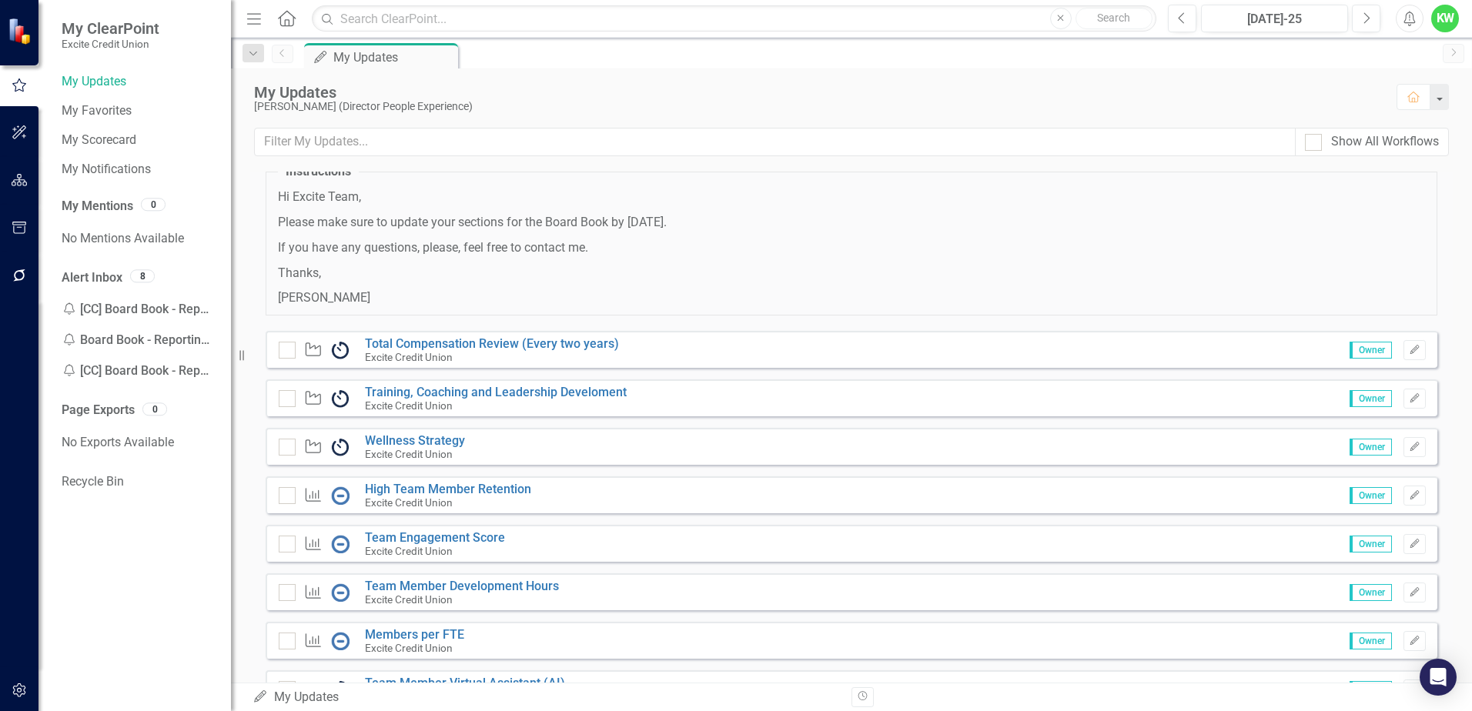
scroll to position [125, 0]
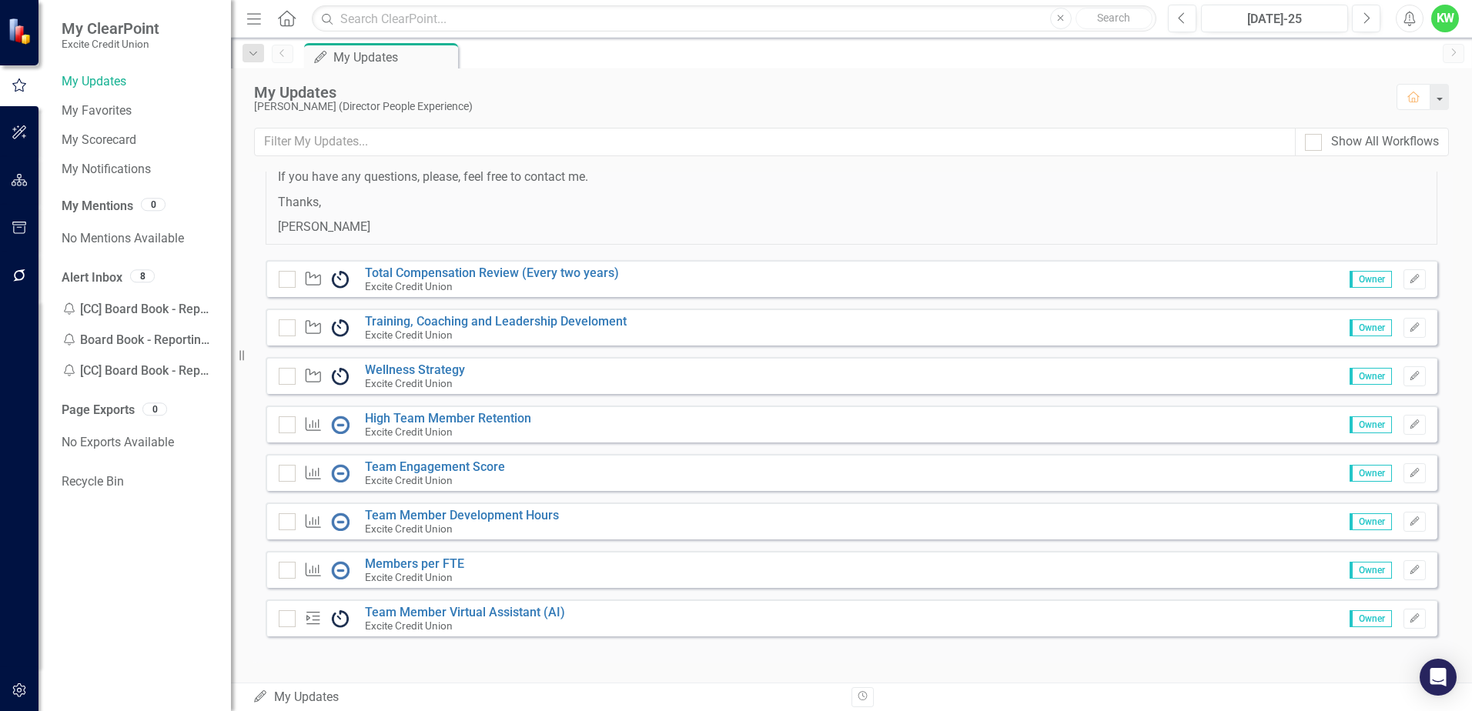
click at [565, 675] on div "[DATE] Board Book - Reporting Update Reminders [DATE] - [DATE] [DATE]-25 0 of 8…" at bounding box center [851, 427] width 1241 height 511
click at [402, 473] on link "Team Engagement Score" at bounding box center [435, 467] width 140 height 15
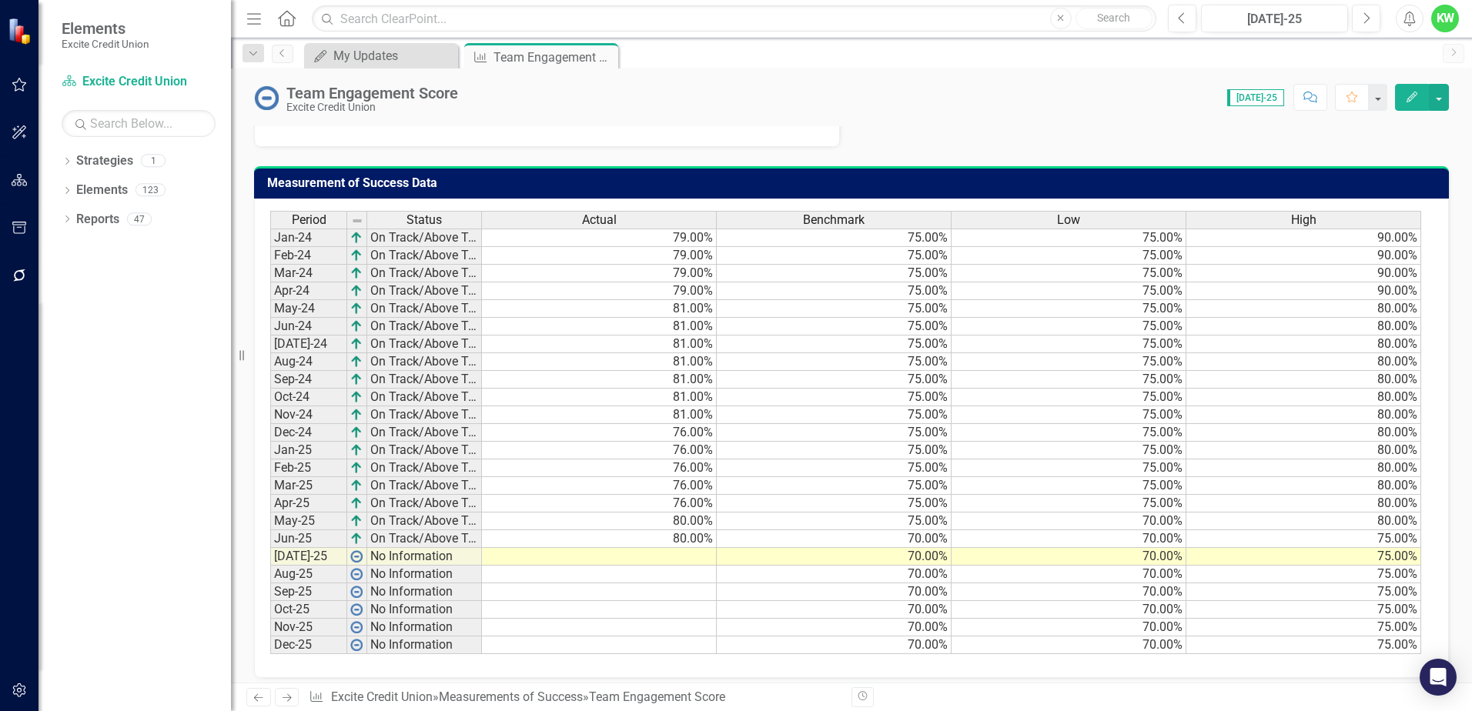
scroll to position [946, 0]
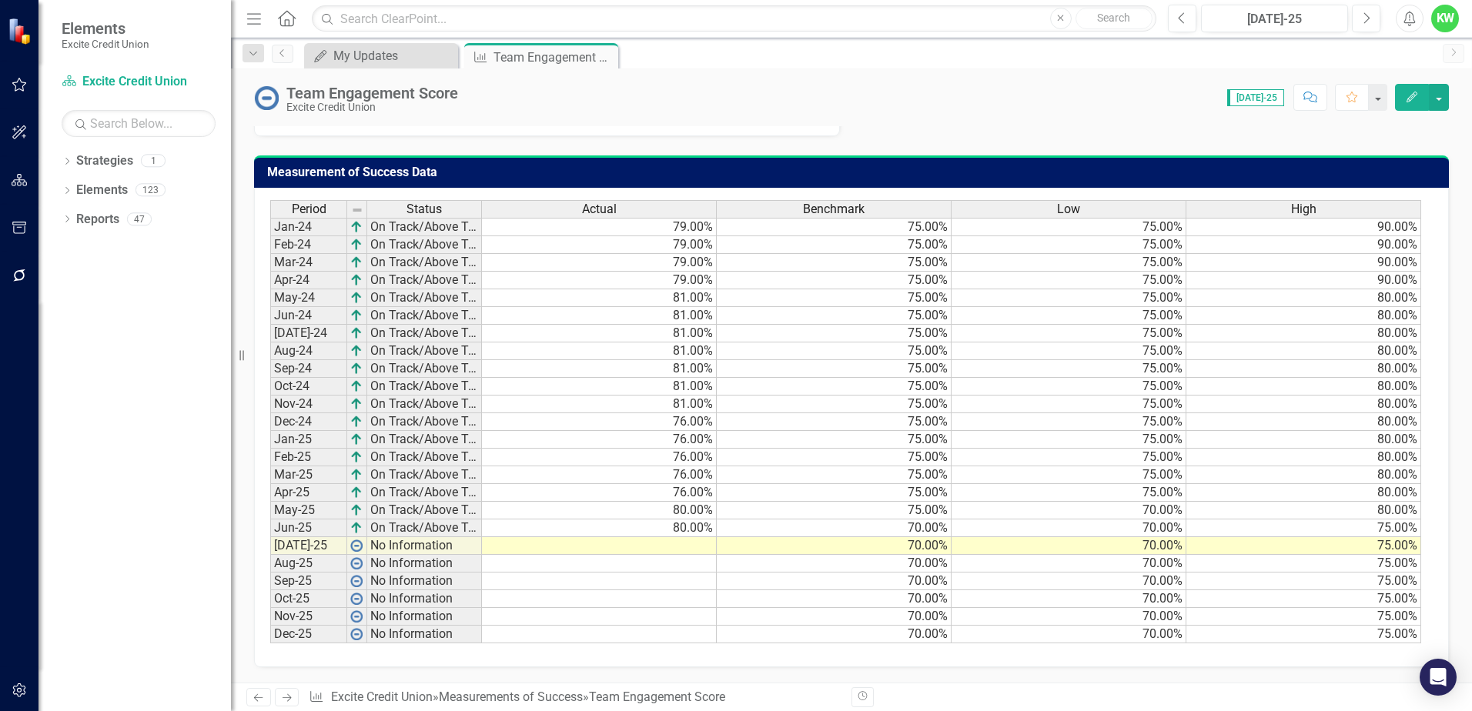
click at [682, 546] on td at bounding box center [599, 546] width 235 height 18
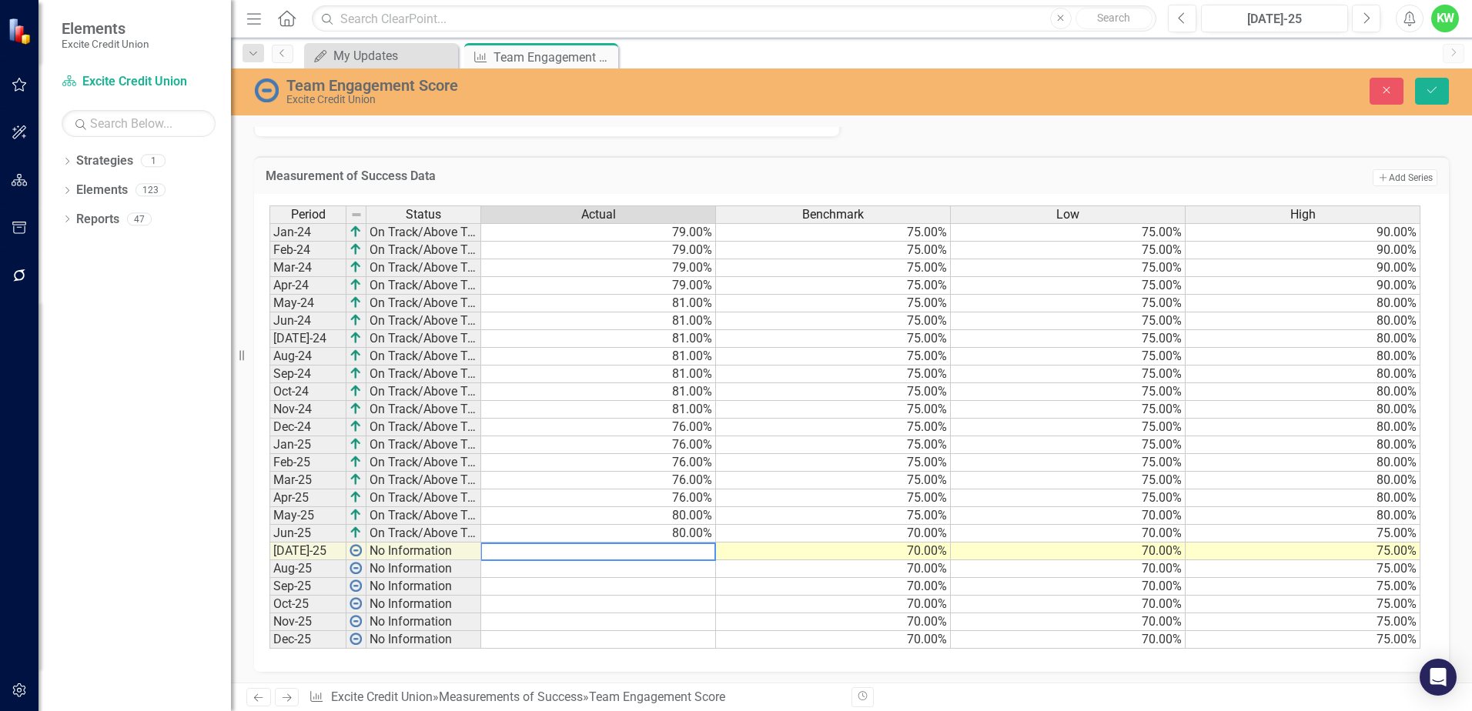
click at [683, 554] on textarea at bounding box center [598, 552] width 236 height 18
type textarea "80"
click at [1434, 95] on icon "Save" at bounding box center [1432, 90] width 14 height 11
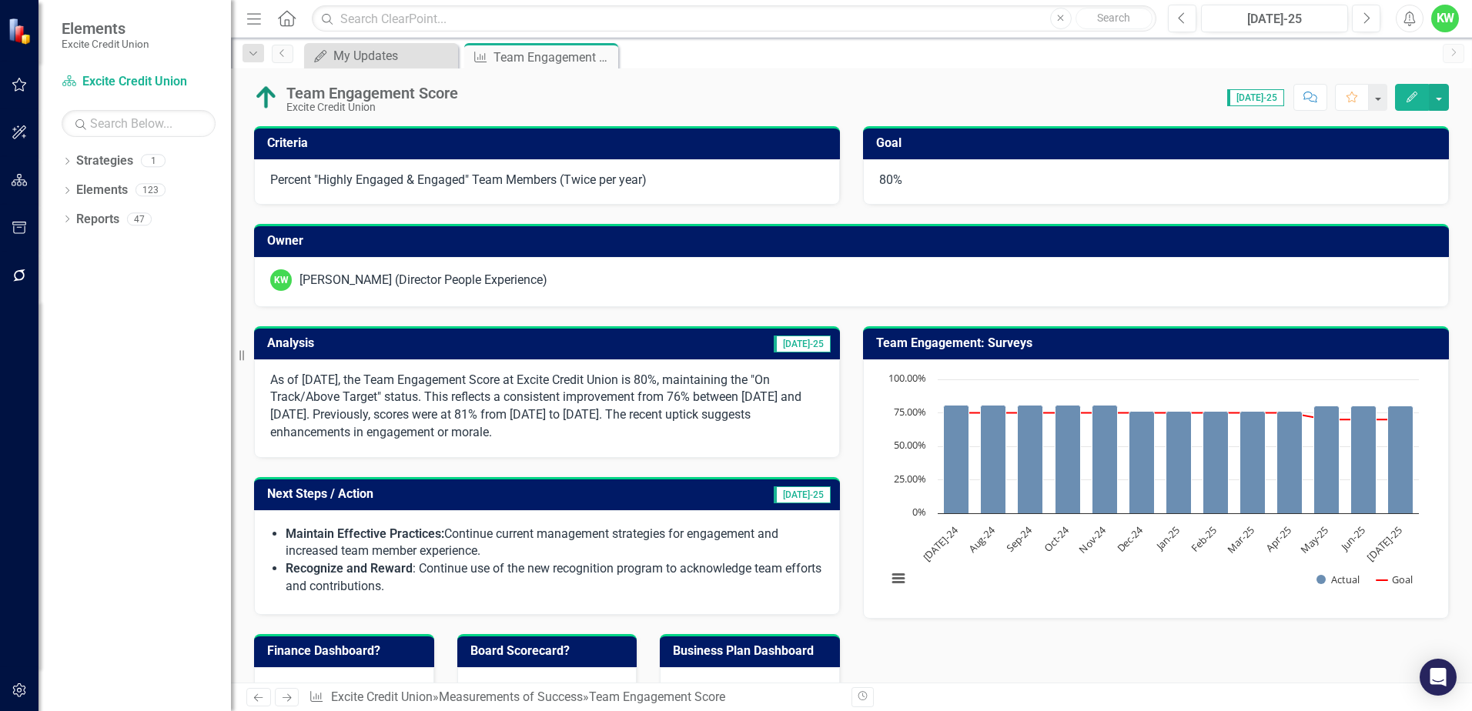
click at [664, 345] on td "[DATE]-25" at bounding box center [675, 345] width 313 height 25
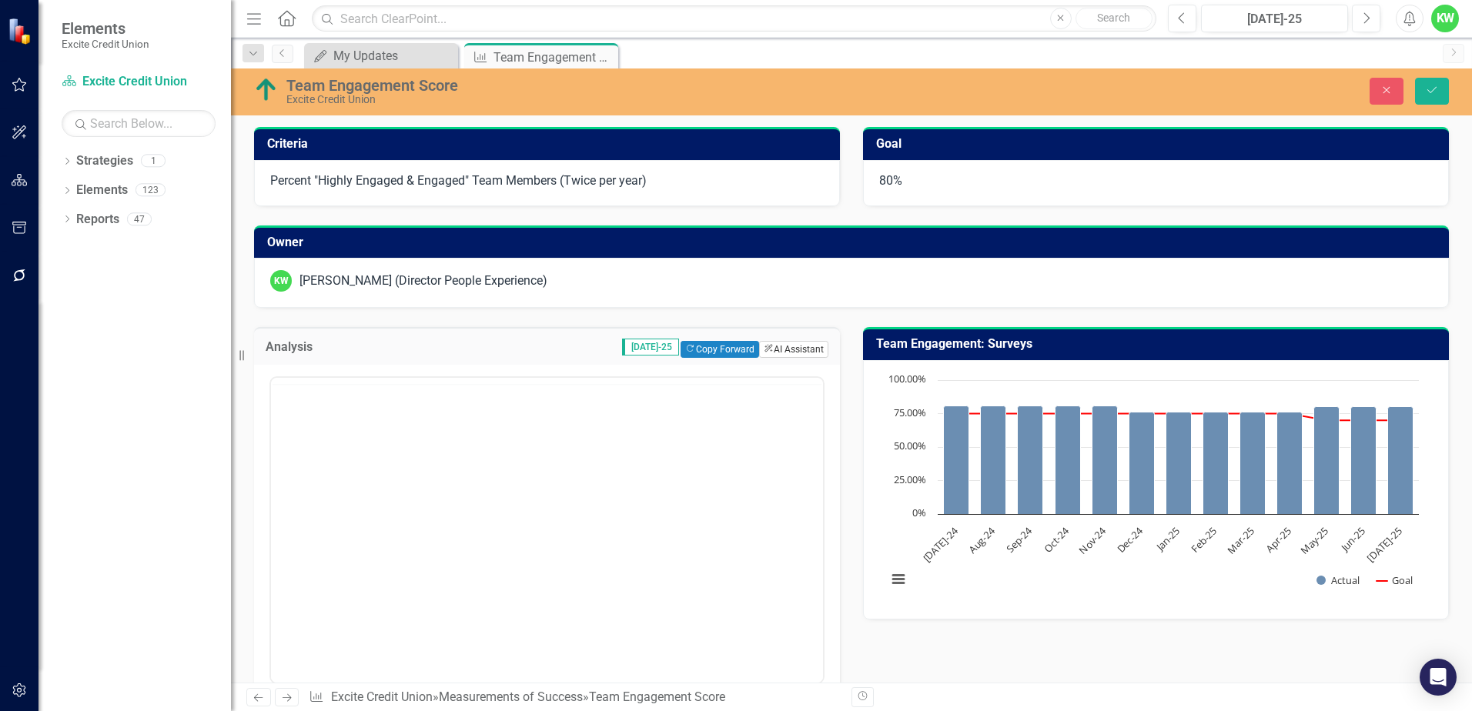
scroll to position [0, 0]
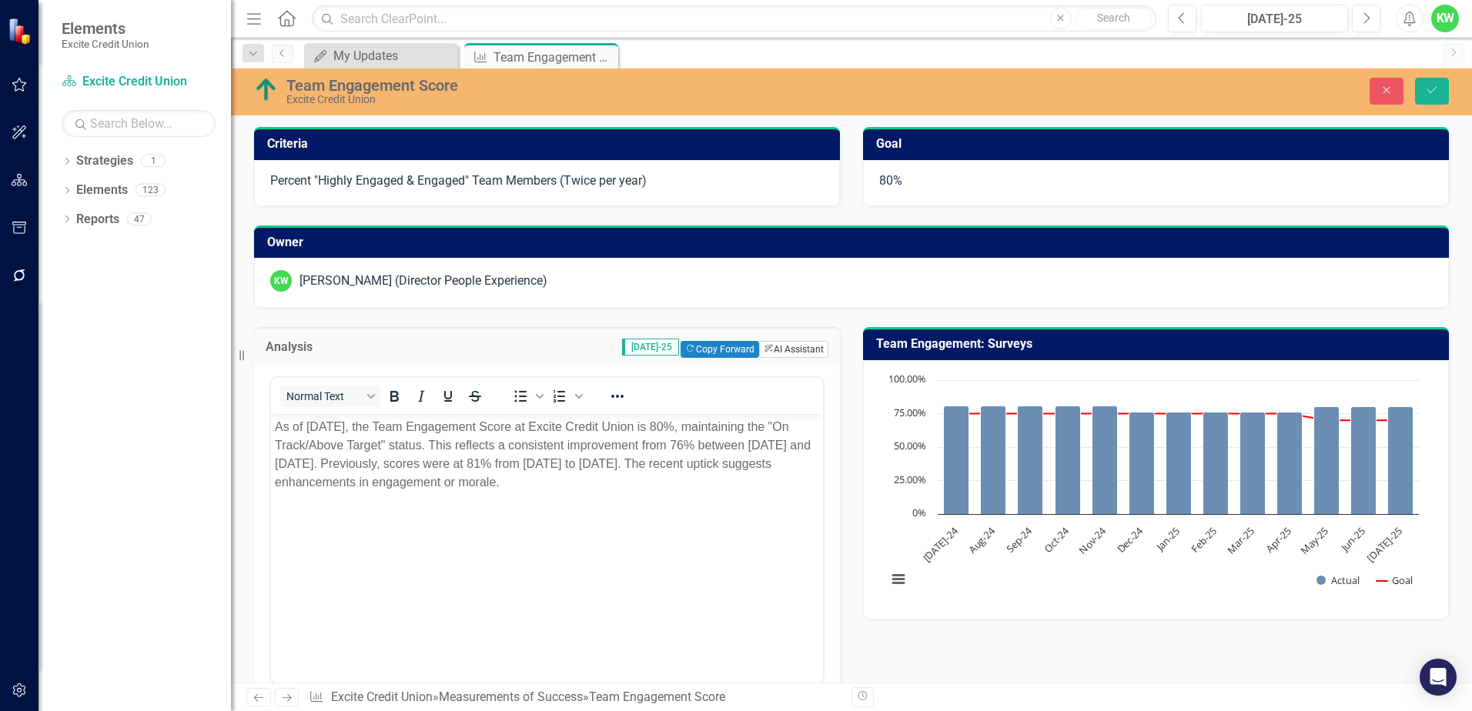
click at [791, 352] on button "ClearPoint AI AI Assistant" at bounding box center [793, 349] width 69 height 17
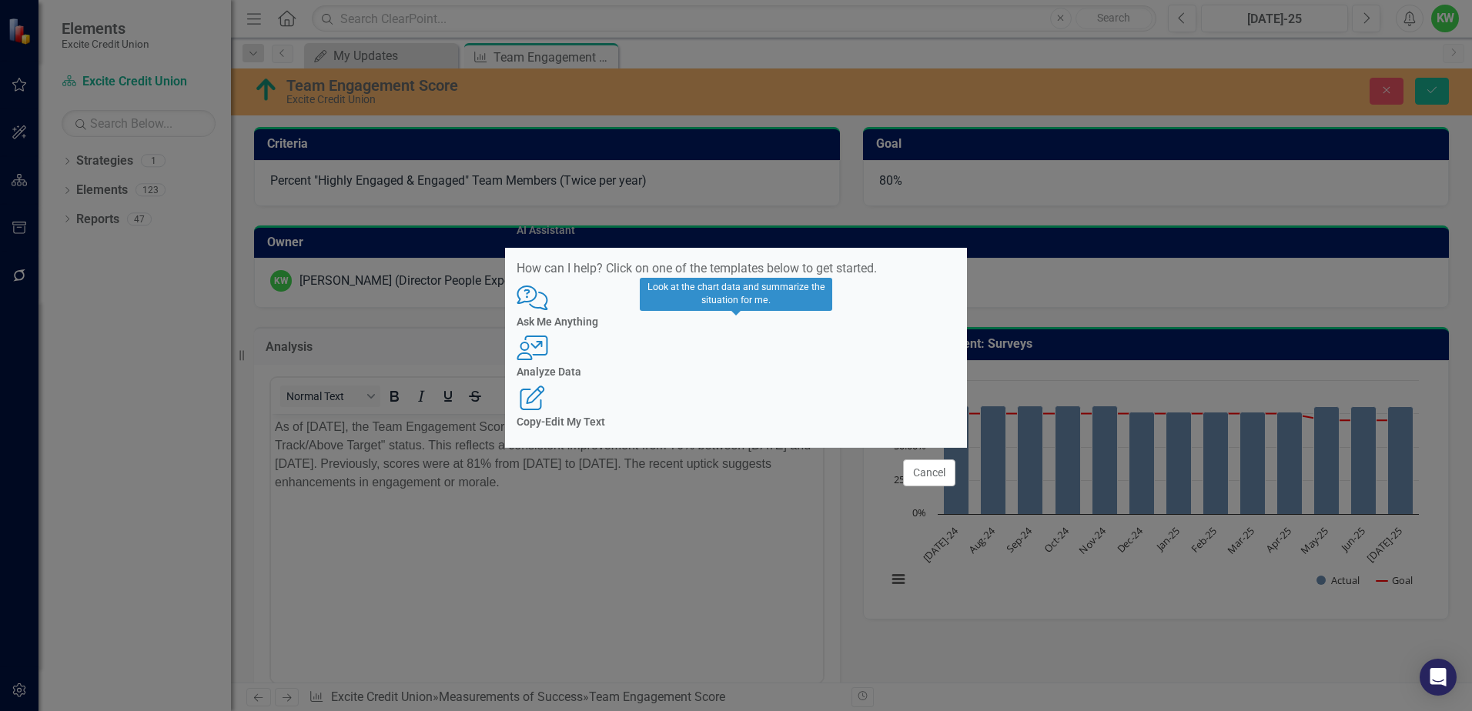
click at [748, 378] on h4 "Analyze Data" at bounding box center [736, 373] width 439 height 12
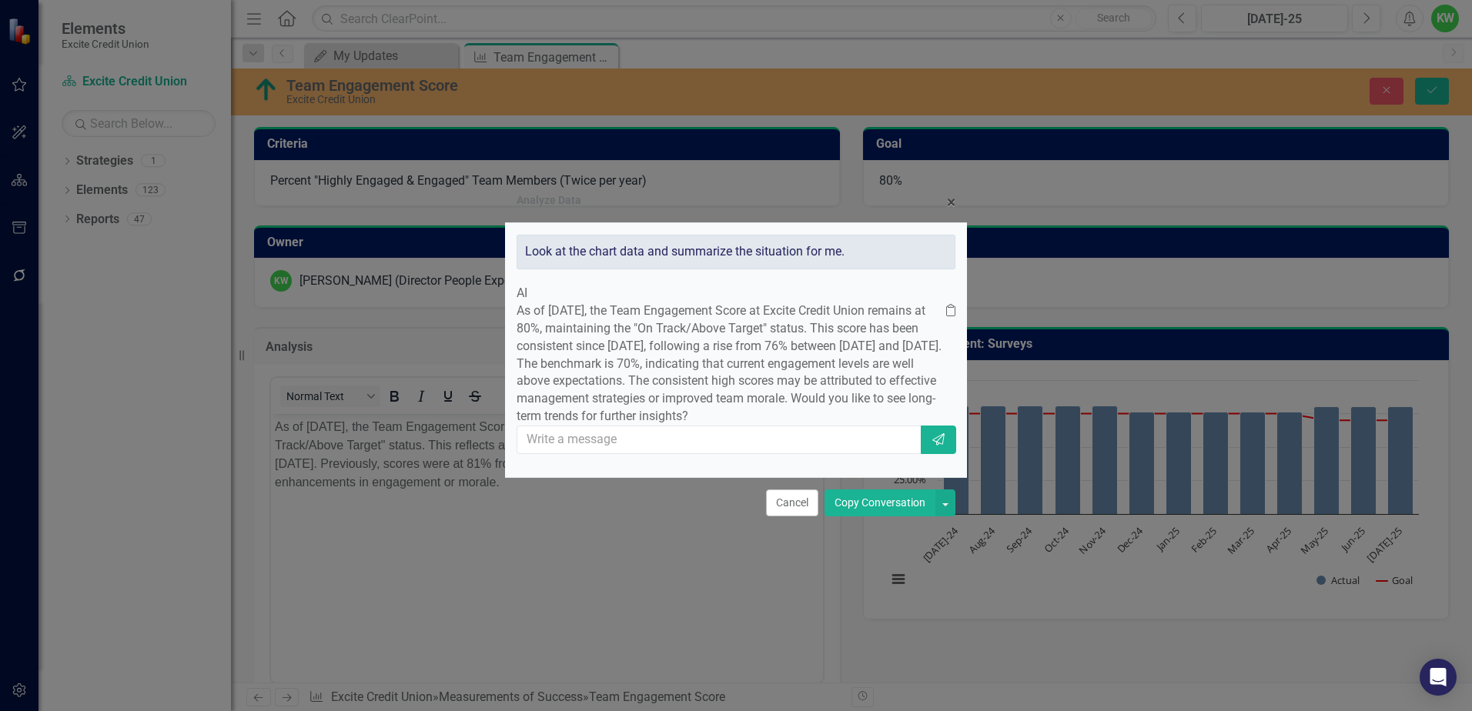
click at [865, 517] on button "Copy Conversation" at bounding box center [880, 503] width 111 height 27
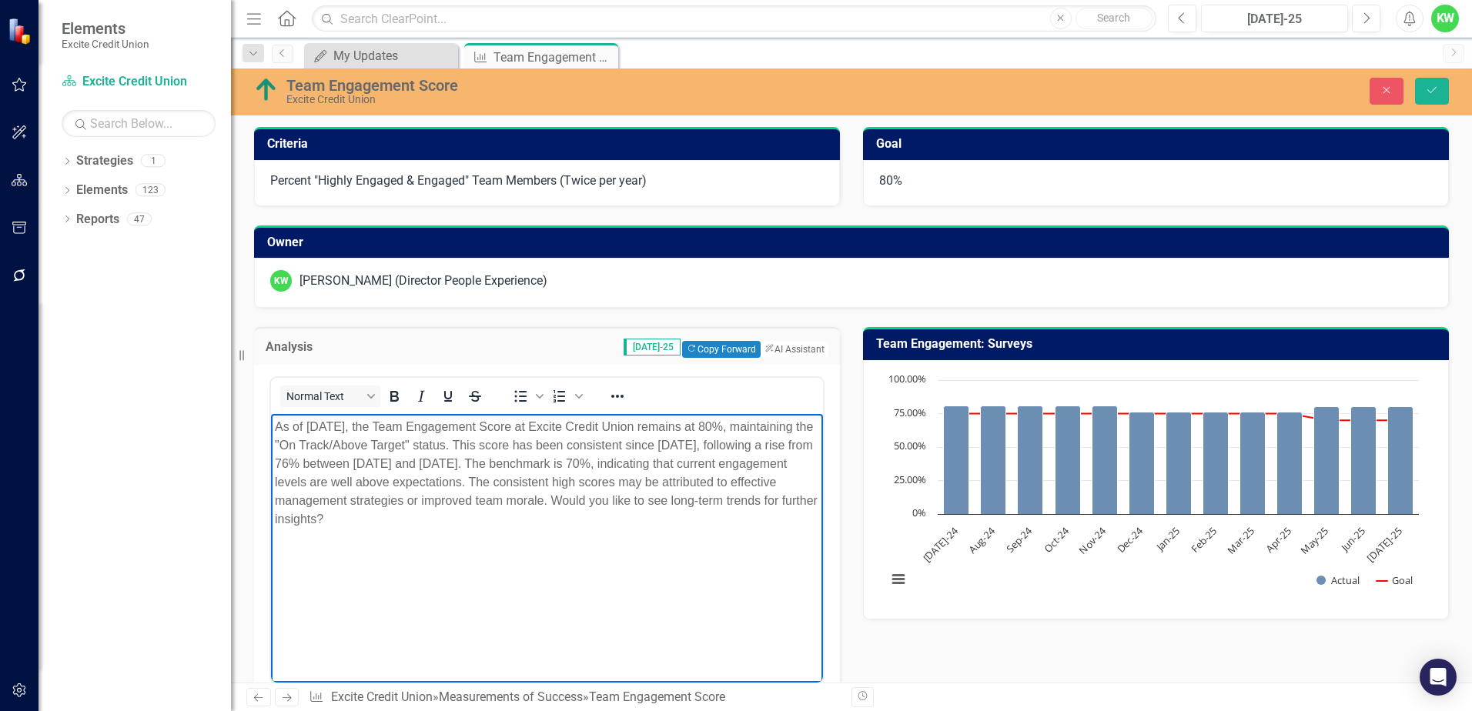
drag, startPoint x: 674, startPoint y: 500, endPoint x: 750, endPoint y: 517, distance: 78.3
click at [750, 517] on p "As of [DATE], the Team Engagement Score at Excite Credit Union remains at 80%, …" at bounding box center [547, 473] width 544 height 111
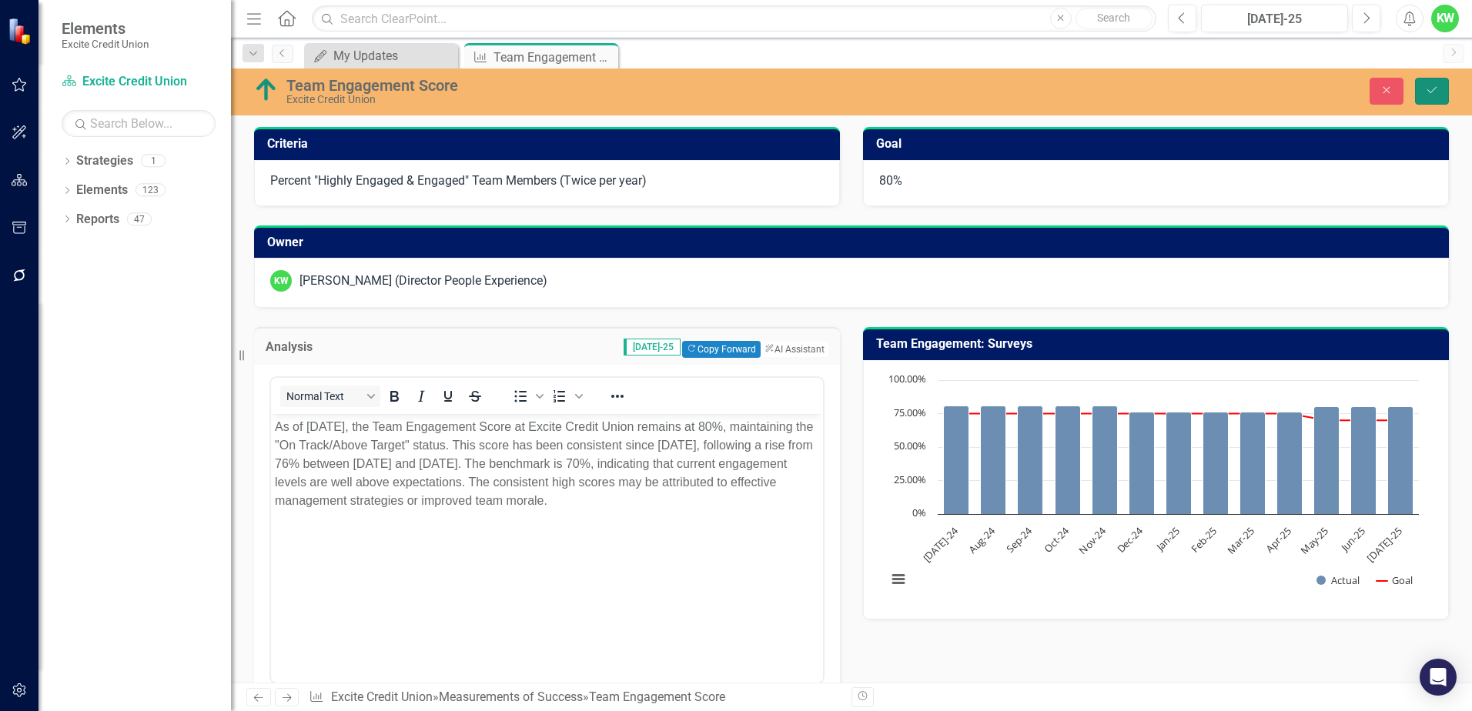
click at [1424, 86] on button "Save" at bounding box center [1432, 91] width 34 height 27
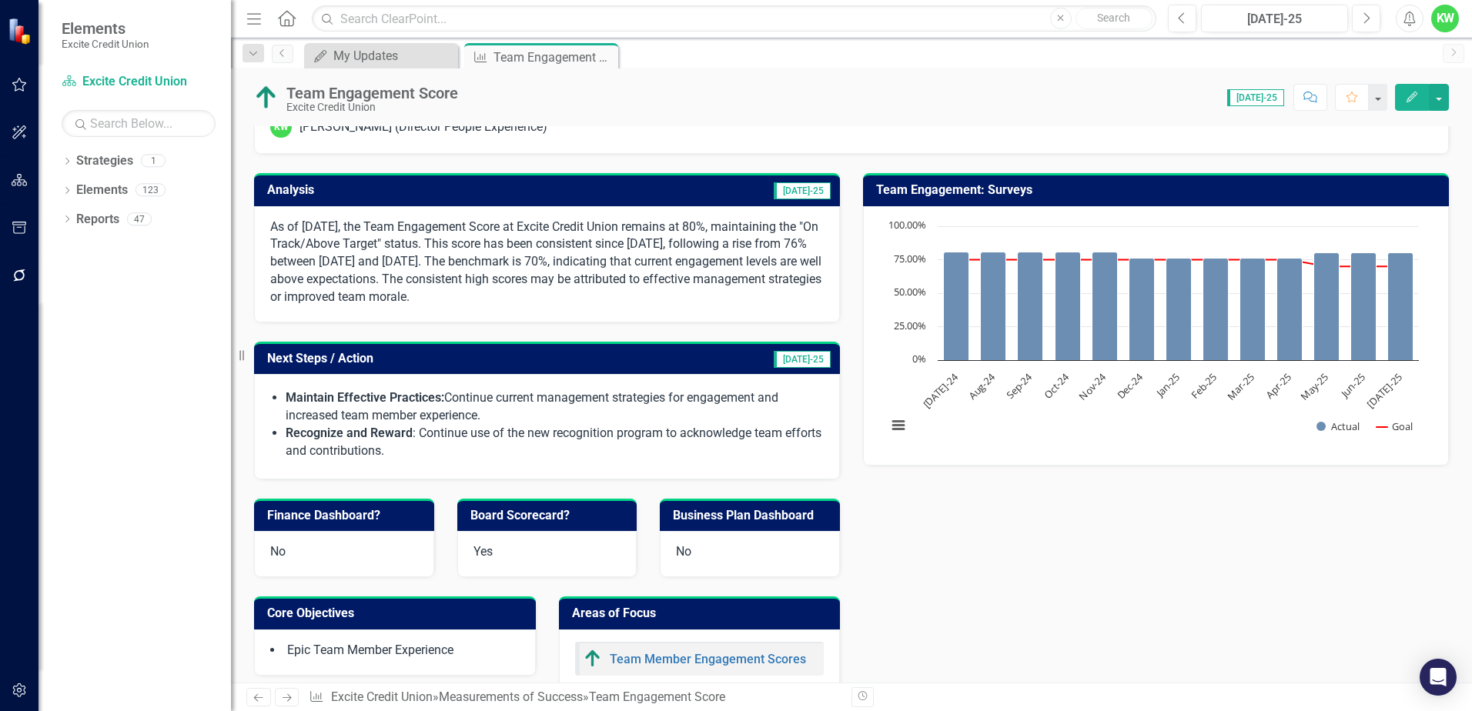
scroll to position [154, 0]
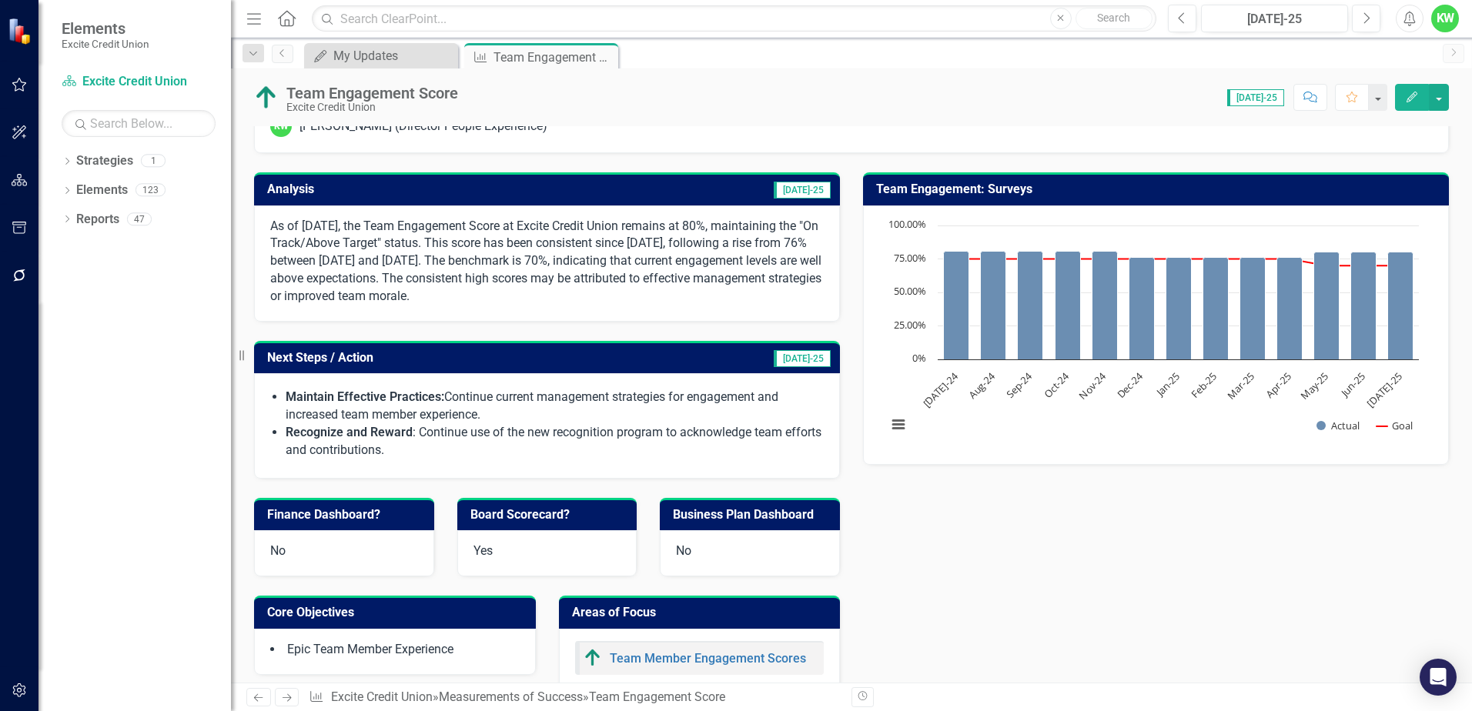
click at [747, 368] on td "[DATE]-25" at bounding box center [731, 359] width 201 height 25
click at [747, 367] on td "[DATE]-25" at bounding box center [731, 359] width 201 height 25
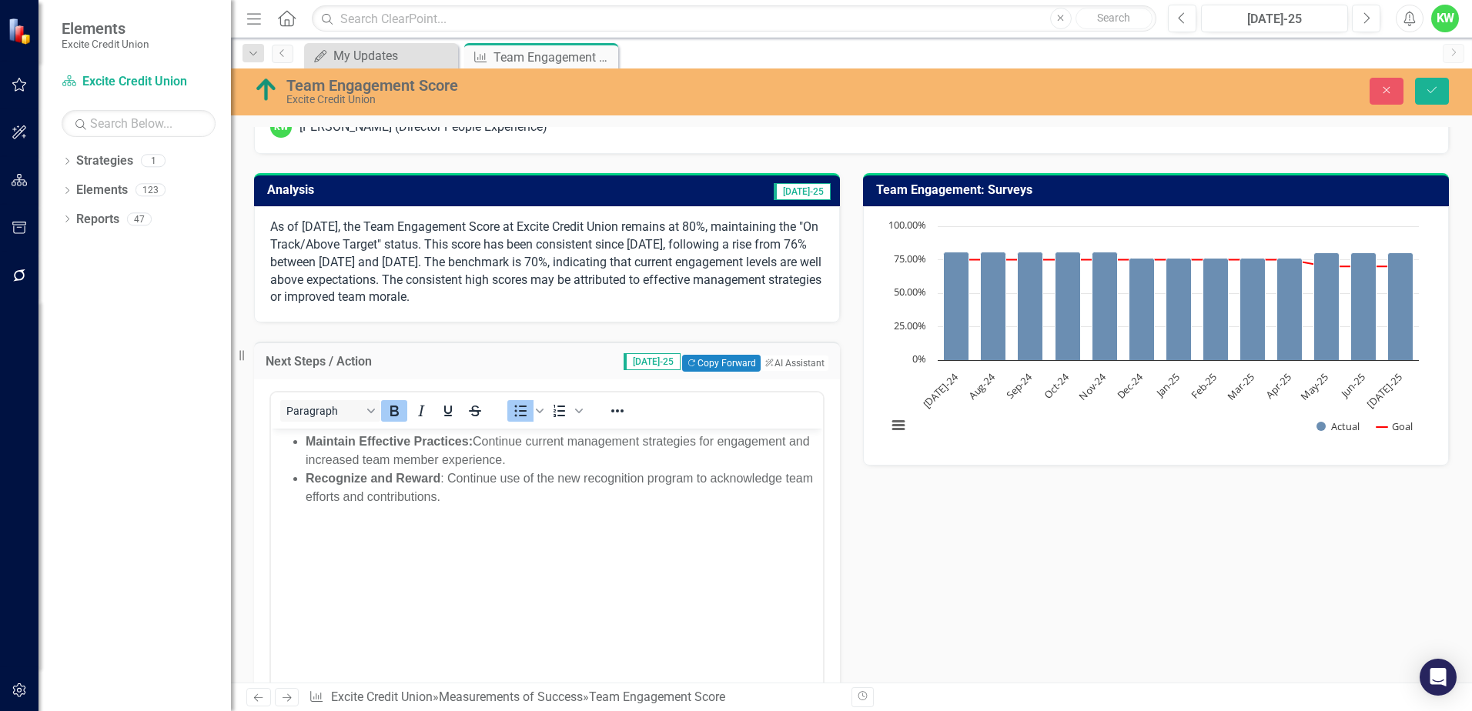
scroll to position [0, 0]
click at [701, 366] on button "Copy Forward Copy Forward" at bounding box center [721, 363] width 78 height 17
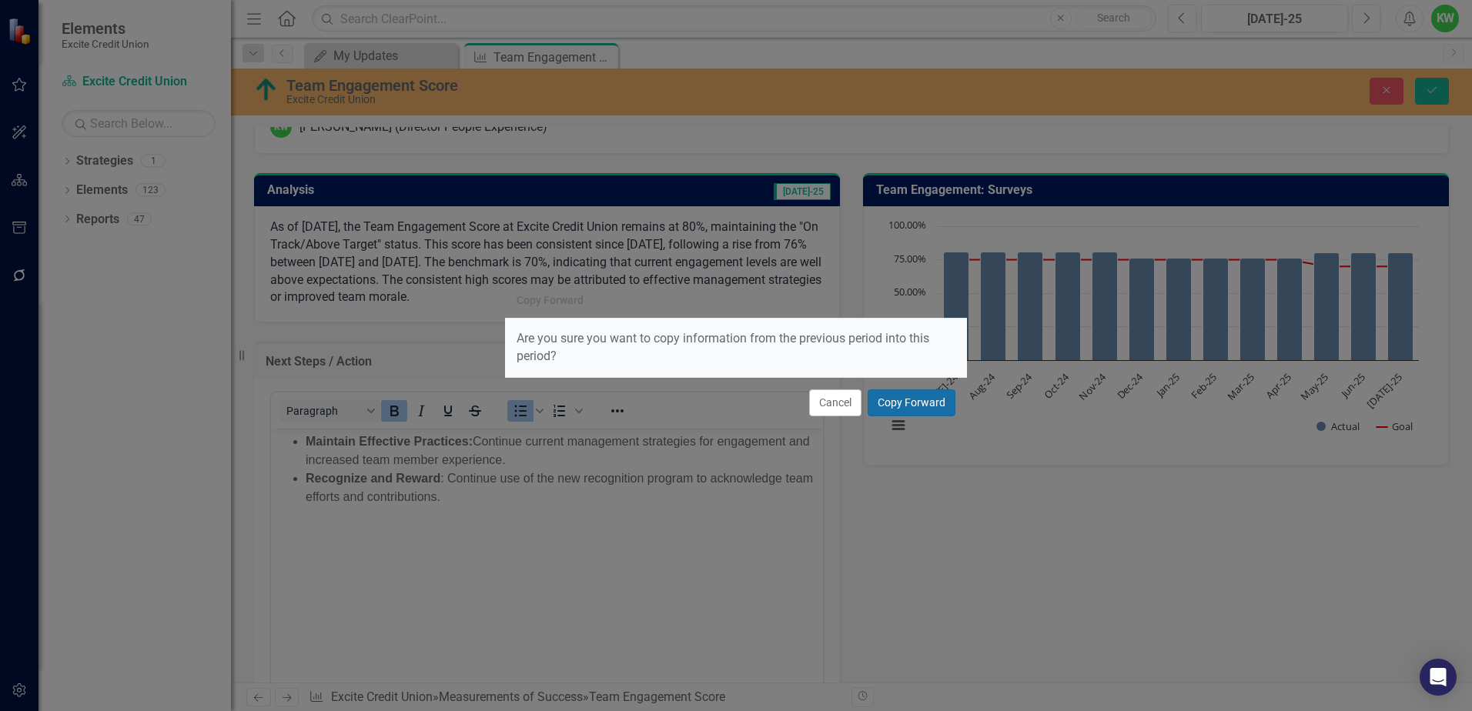
click at [903, 397] on button "Copy Forward" at bounding box center [912, 403] width 88 height 27
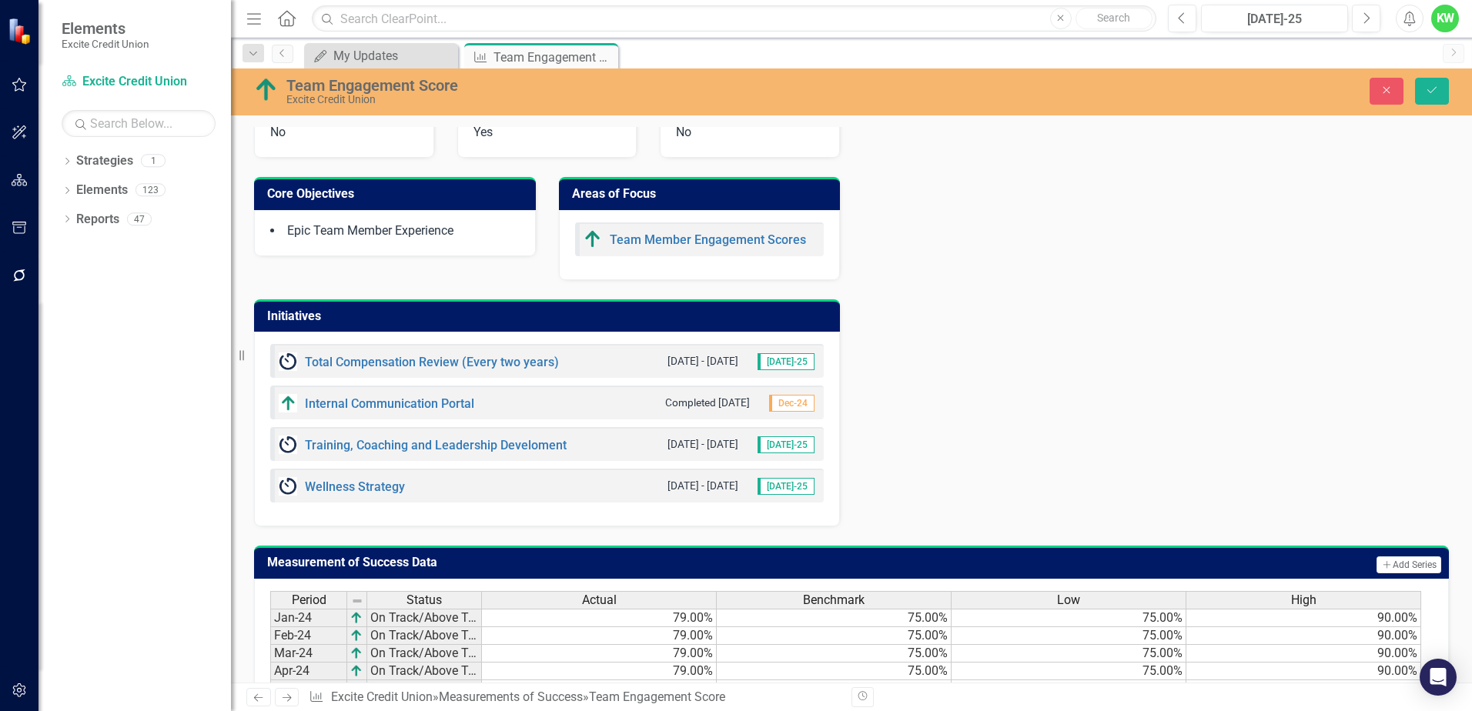
scroll to position [462, 0]
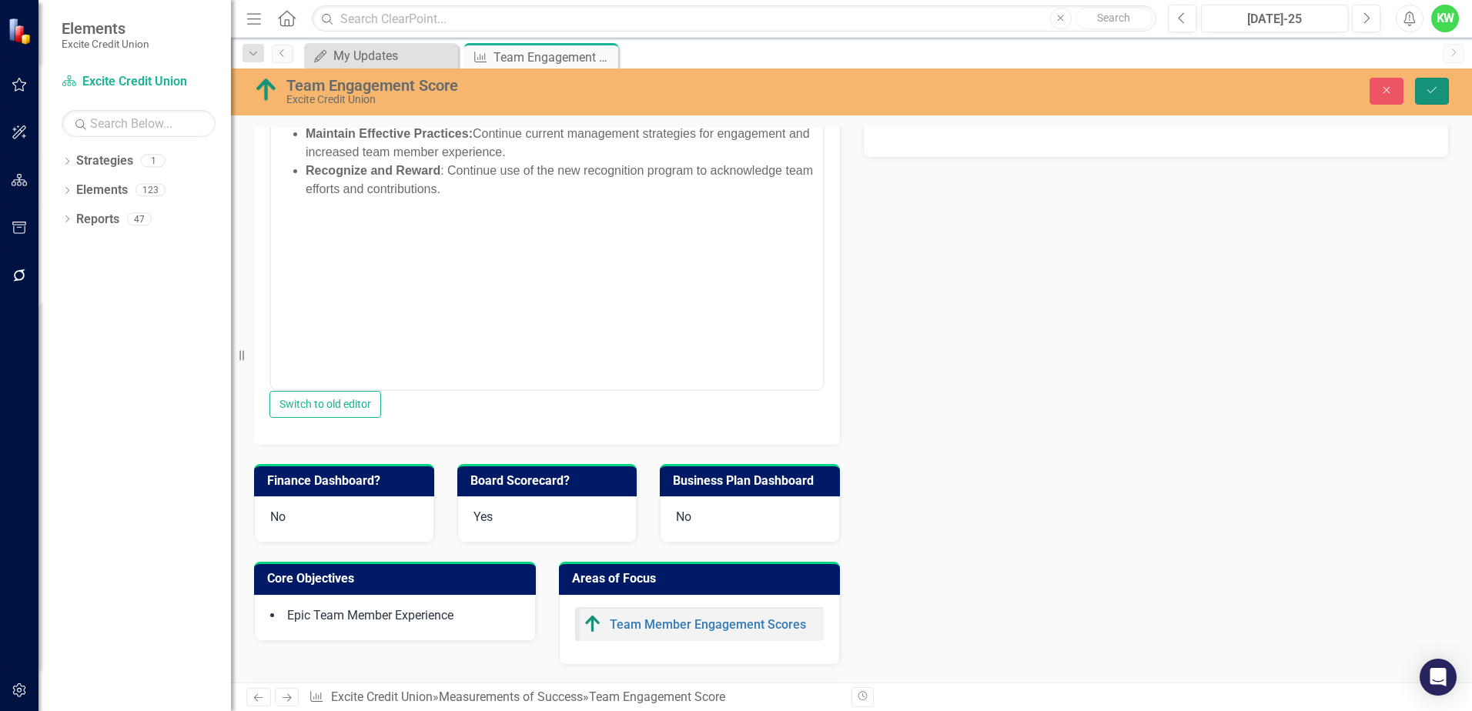
click at [1431, 96] on button "Save" at bounding box center [1432, 91] width 34 height 27
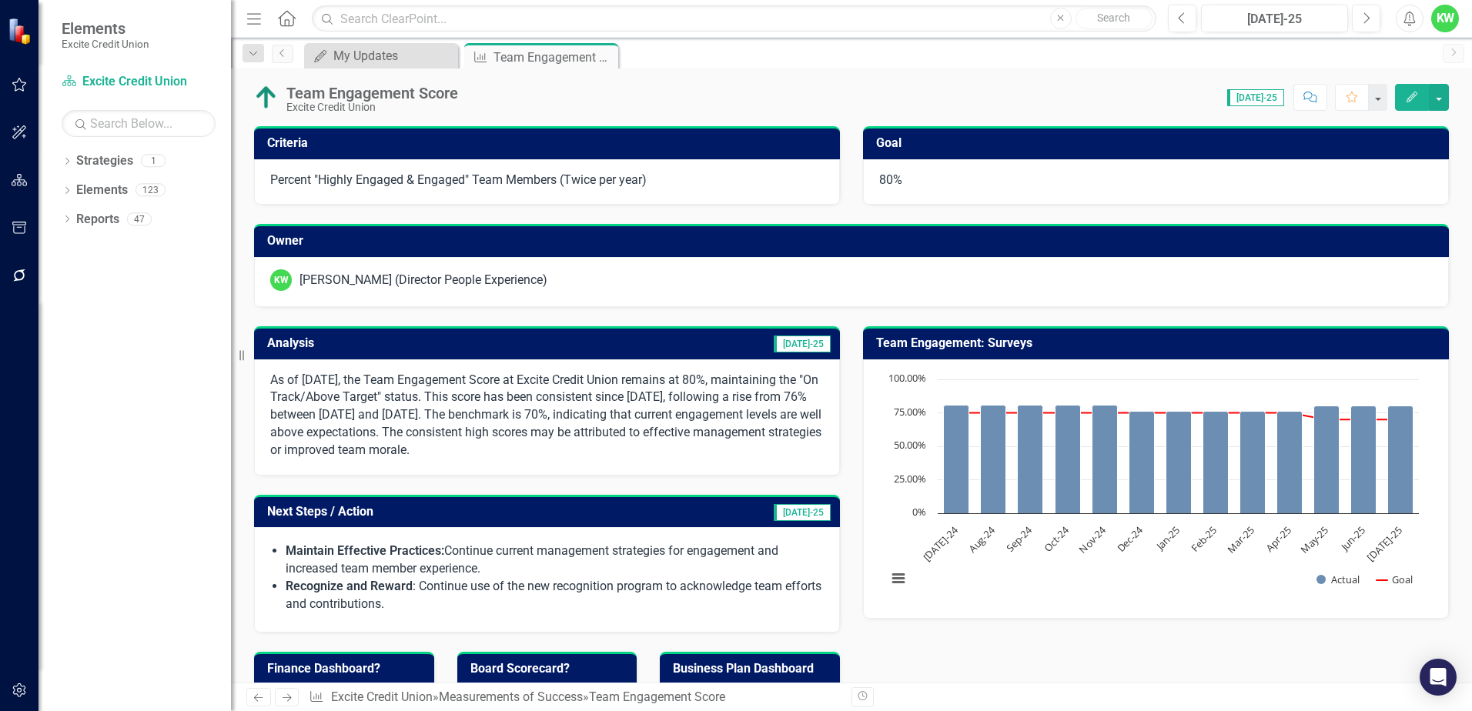
click at [1063, 657] on div "Analysis [DATE]-25 As of [DATE], the Team Engagement Score at Excite Credit Uni…" at bounding box center [852, 703] width 1218 height 792
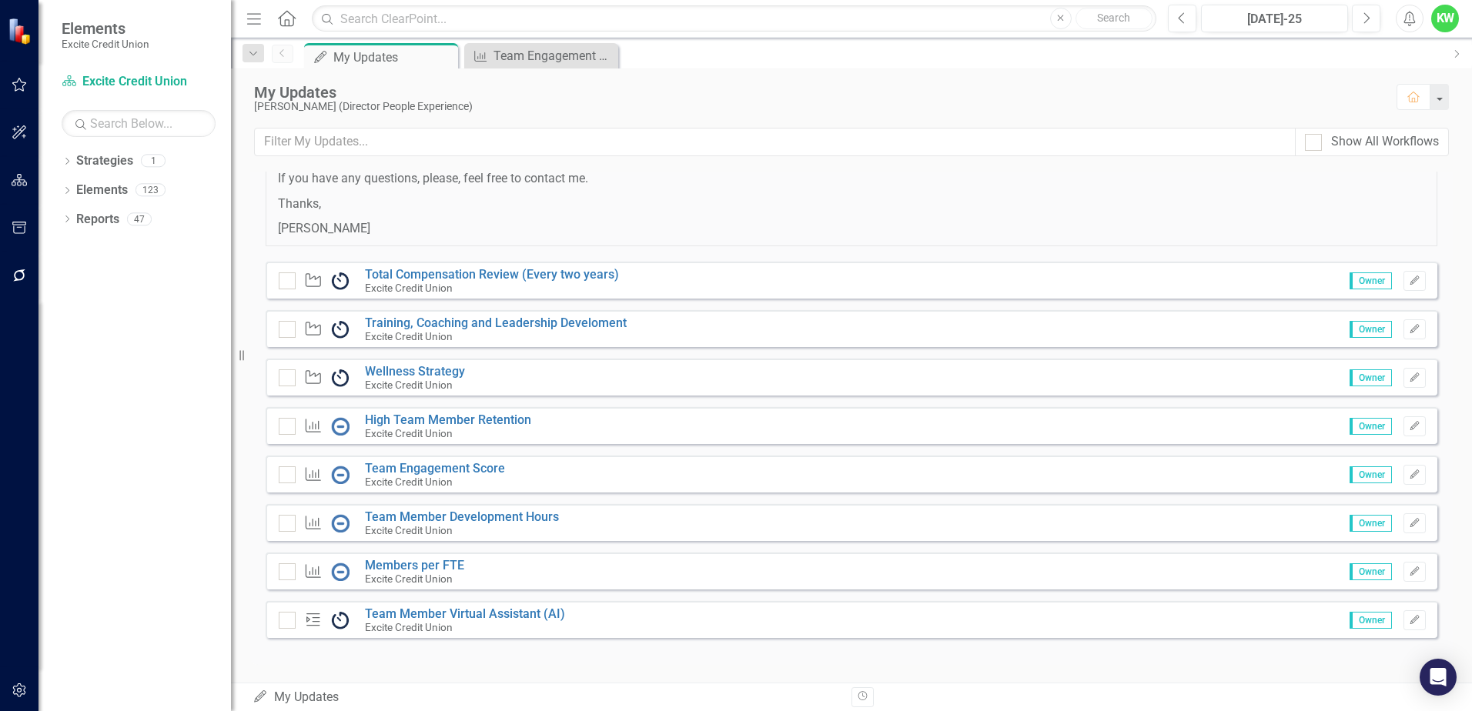
scroll to position [125, 0]
click at [494, 60] on div "Team Engagement Score" at bounding box center [545, 55] width 102 height 19
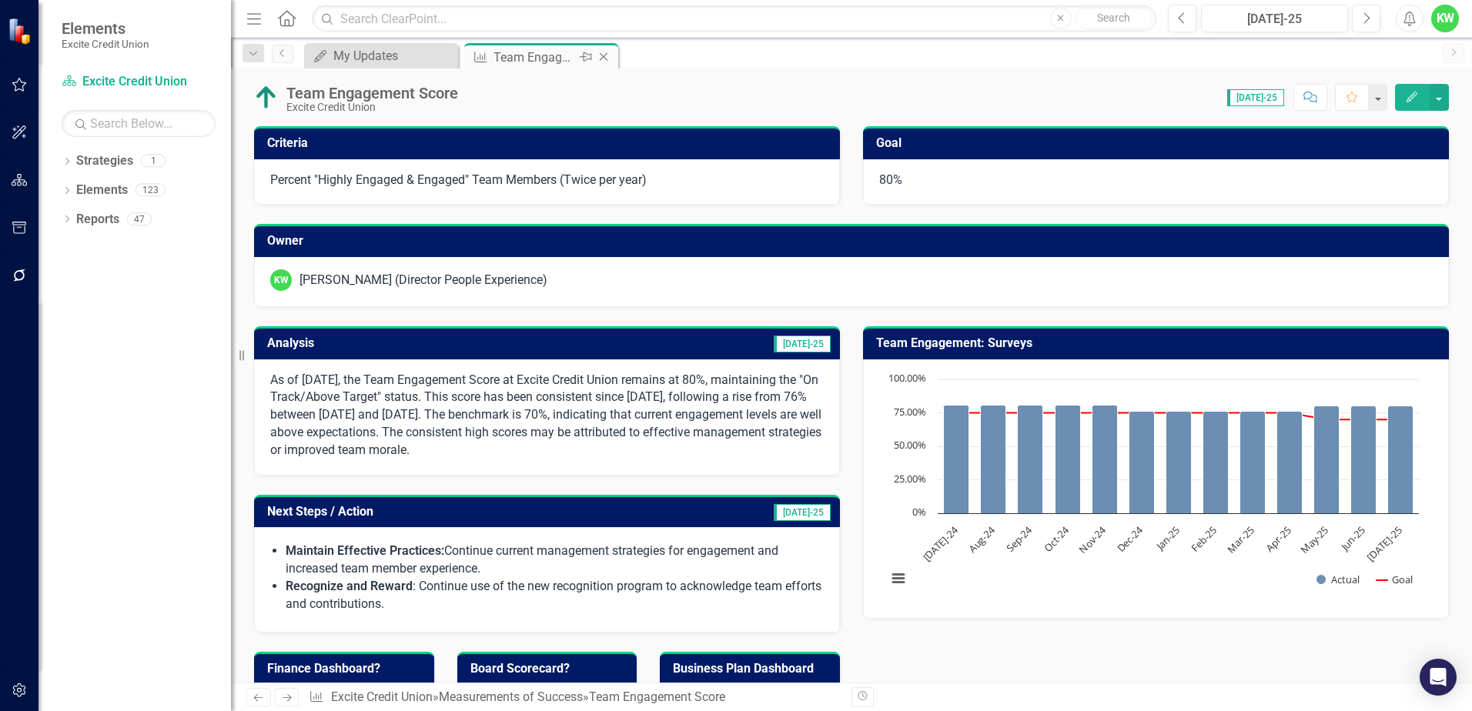
click at [604, 56] on icon at bounding box center [604, 57] width 8 height 8
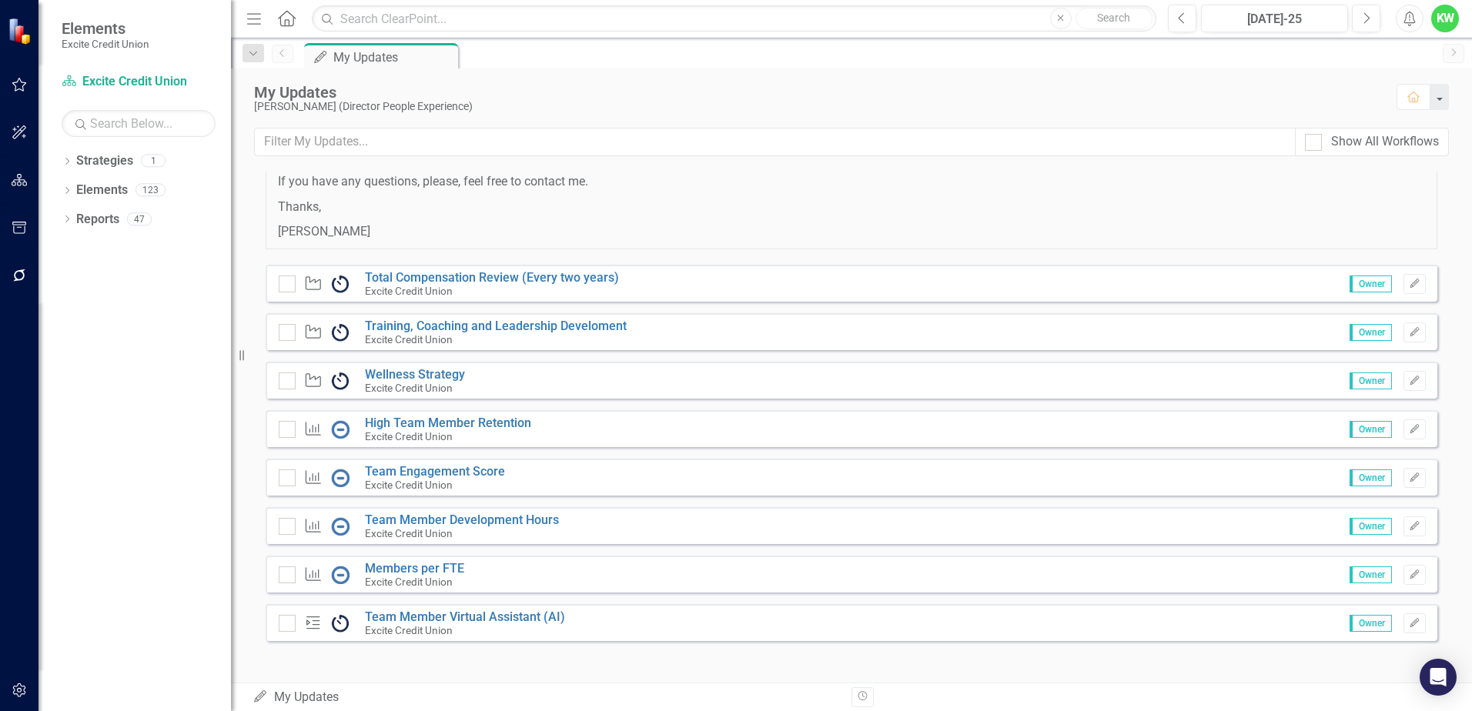
scroll to position [125, 0]
